Goal: Check status: Check status

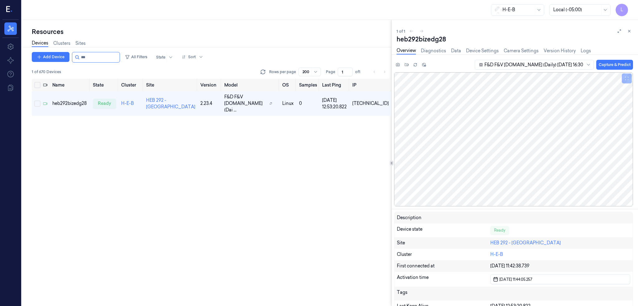
click at [102, 57] on input "string" at bounding box center [99, 57] width 37 height 10
type input "***"
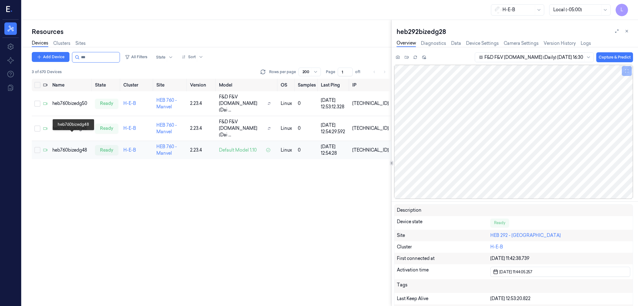
click at [57, 147] on div "heb760bizedg48" at bounding box center [70, 150] width 37 height 7
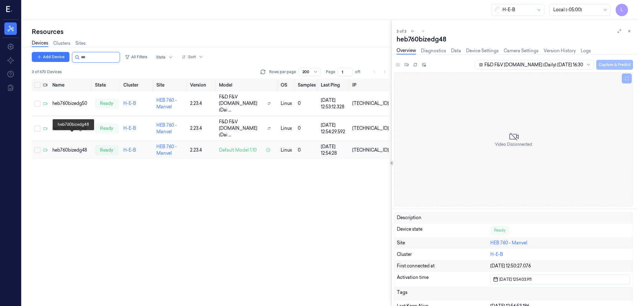
click at [66, 147] on div "heb760bizedg48" at bounding box center [70, 150] width 37 height 7
click at [75, 125] on div "heb760bizedg46" at bounding box center [70, 128] width 37 height 7
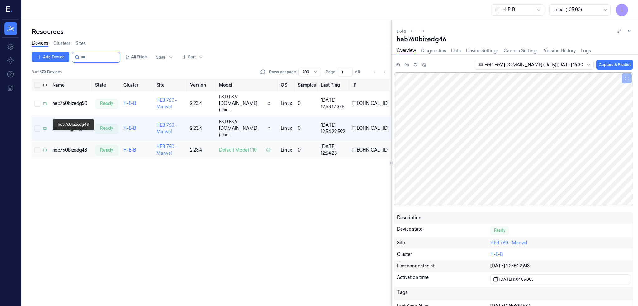
click at [74, 147] on div "heb760bizedg48" at bounding box center [70, 150] width 37 height 7
